Goal: Task Accomplishment & Management: Manage account settings

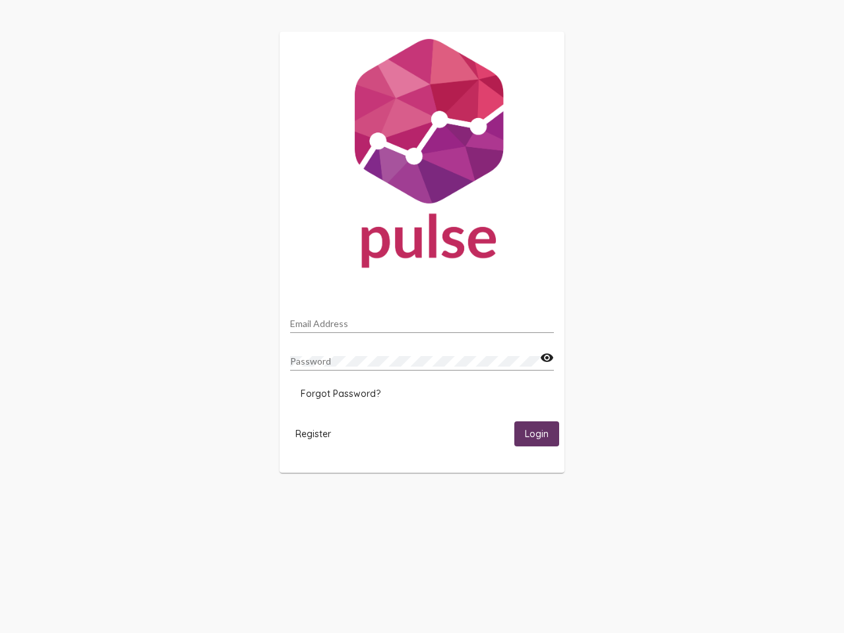
click at [422, 320] on input "Email Address" at bounding box center [422, 324] width 264 height 11
click at [547, 358] on mat-icon "visibility" at bounding box center [547, 358] width 14 height 16
click at [340, 394] on span "Forgot Password?" at bounding box center [341, 394] width 80 height 12
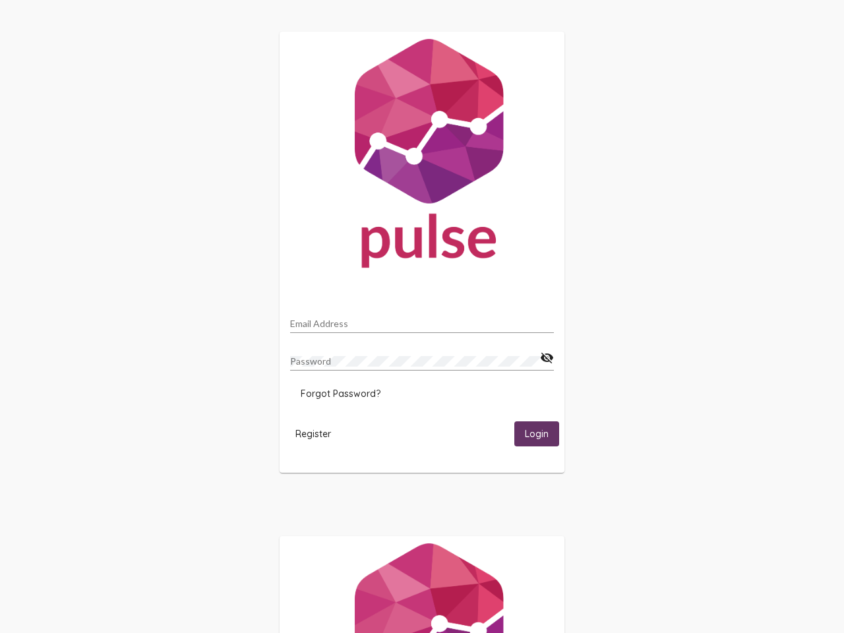
click at [313, 433] on span "Register" at bounding box center [314, 434] width 36 height 12
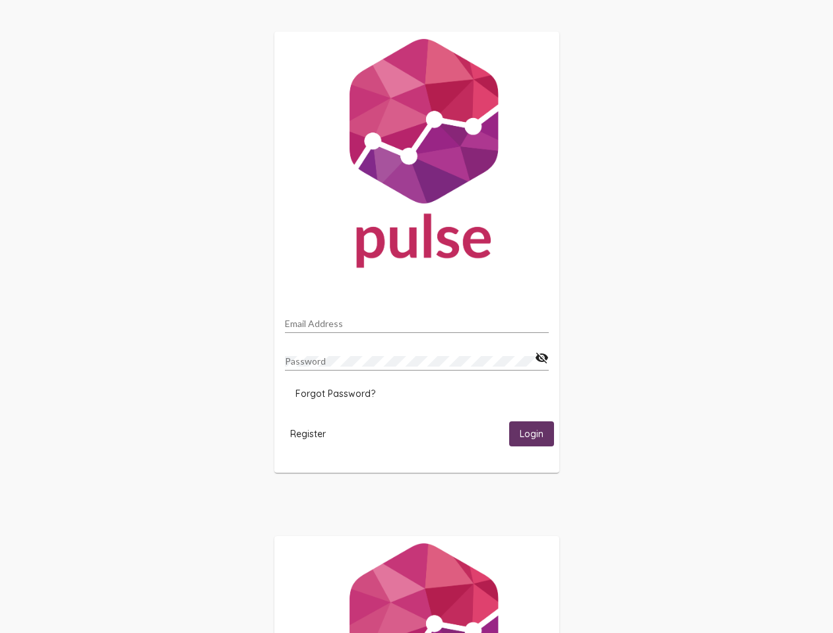
click at [537, 433] on span "Login" at bounding box center [532, 435] width 24 height 12
